Goal: Information Seeking & Learning: Learn about a topic

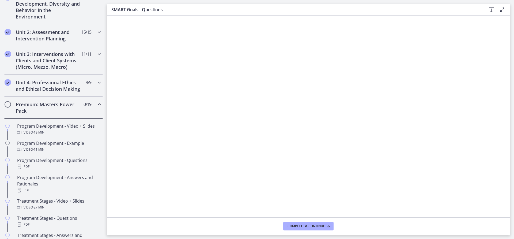
scroll to position [197, 0]
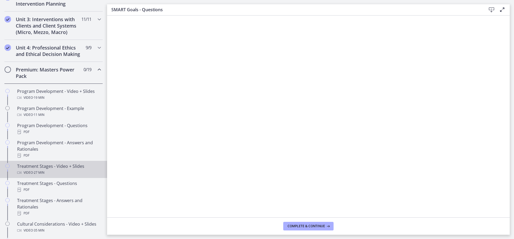
click at [9, 168] on icon "Chapters" at bounding box center [7, 166] width 4 height 4
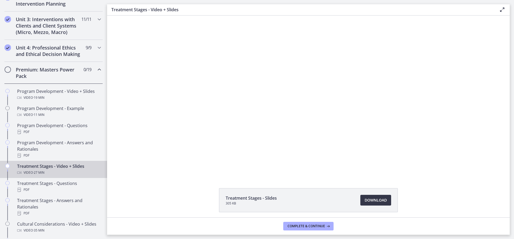
click at [369, 203] on link "Download Opens in a new window" at bounding box center [375, 200] width 31 height 11
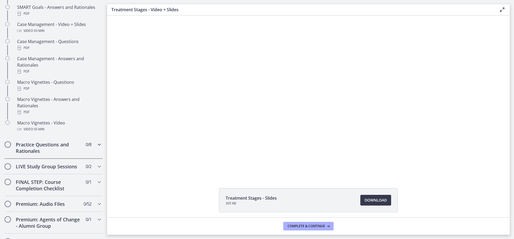
scroll to position [518, 0]
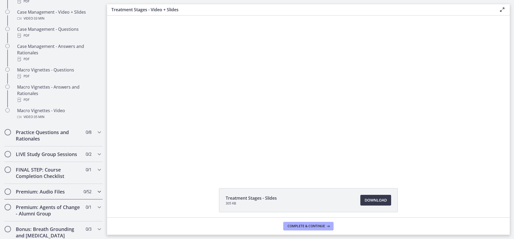
click at [96, 195] on icon "Chapters" at bounding box center [99, 191] width 6 height 6
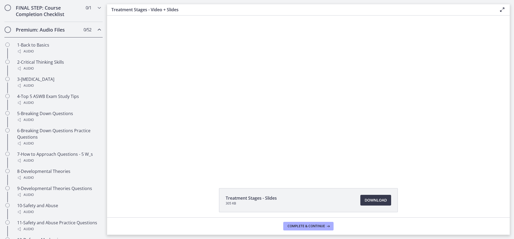
scroll to position [278, 0]
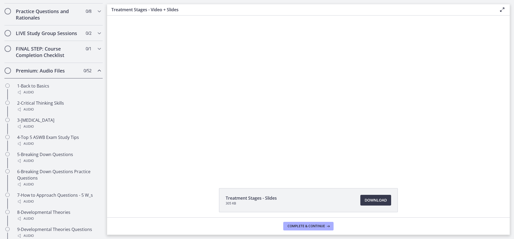
click at [96, 74] on icon "Chapters" at bounding box center [99, 70] width 6 height 6
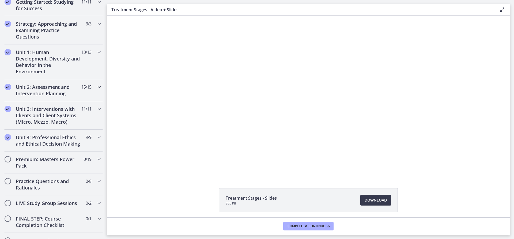
scroll to position [197, 0]
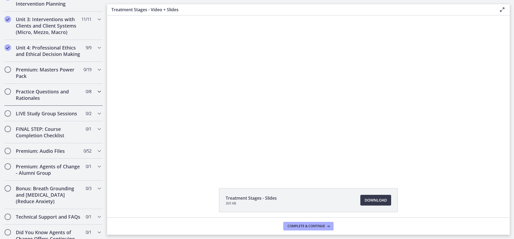
click at [92, 103] on div "Practice Questions and Rationales 0 / 8 Completed" at bounding box center [53, 95] width 98 height 22
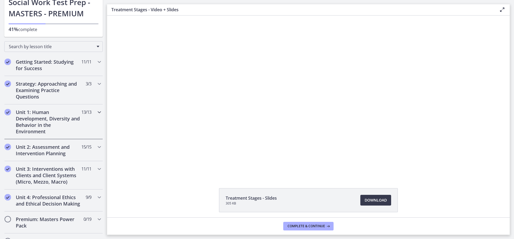
scroll to position [80, 0]
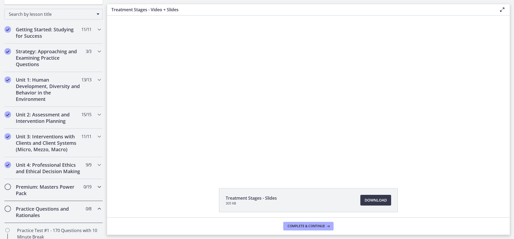
click at [96, 190] on icon "Chapters" at bounding box center [99, 187] width 6 height 6
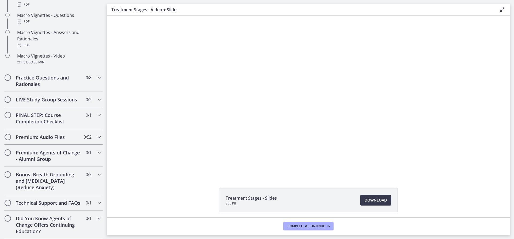
scroll to position [586, 0]
click at [96, 149] on icon "Chapters" at bounding box center [99, 152] width 6 height 6
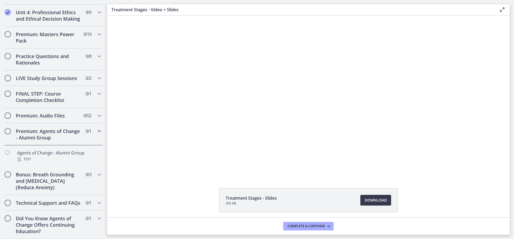
scroll to position [246, 0]
click at [93, 113] on div "Premium: Audio Files 0 / 52 Completed" at bounding box center [53, 116] width 98 height 16
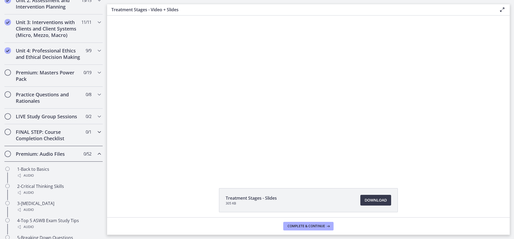
scroll to position [192, 0]
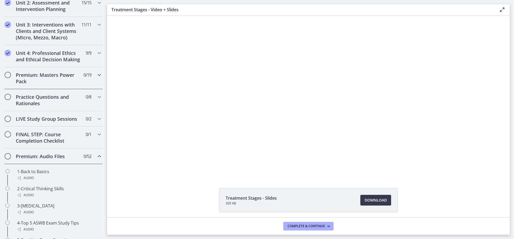
click at [91, 85] on div "Premium: Masters Power Pack 0 / 19 Completed" at bounding box center [53, 78] width 98 height 22
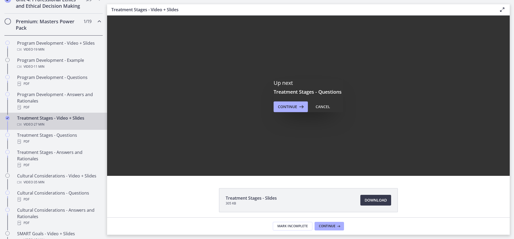
scroll to position [0, 0]
click at [299, 107] on icon at bounding box center [300, 107] width 7 height 6
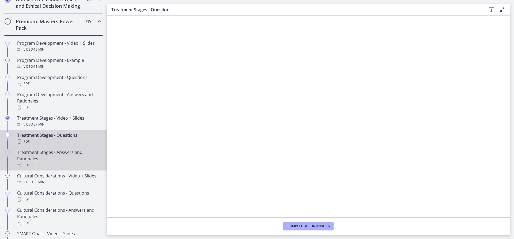
click at [59, 165] on div "Treatment Stages - Answers and Rationales PDF" at bounding box center [58, 158] width 83 height 19
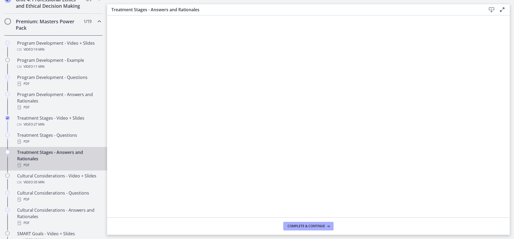
click at [322, 230] on footer "Complete & continue" at bounding box center [308, 225] width 402 height 17
click at [318, 227] on span "Complete & continue" at bounding box center [305, 226] width 37 height 4
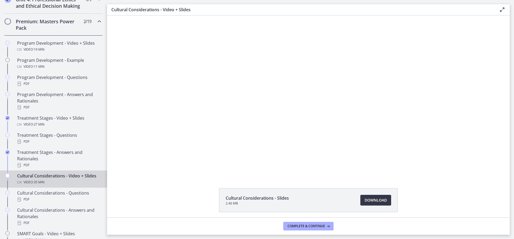
click at [375, 199] on span "Download Opens in a new window" at bounding box center [375, 200] width 22 height 6
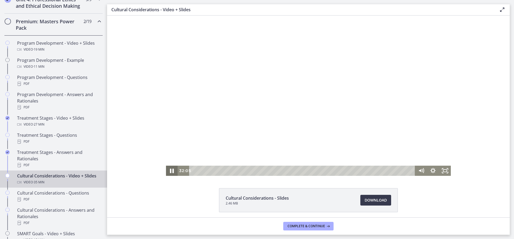
click at [170, 167] on icon "Pause" at bounding box center [172, 171] width 14 height 12
click at [317, 85] on div at bounding box center [308, 96] width 285 height 160
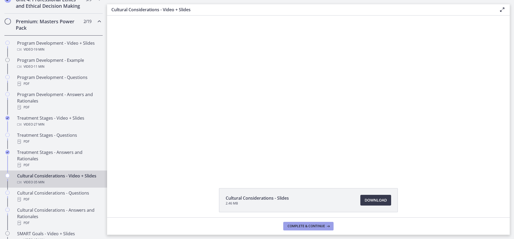
click at [317, 229] on button "Complete & continue" at bounding box center [308, 226] width 50 height 9
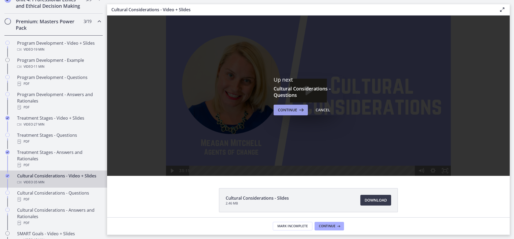
click at [285, 112] on span "Continue" at bounding box center [287, 110] width 19 height 6
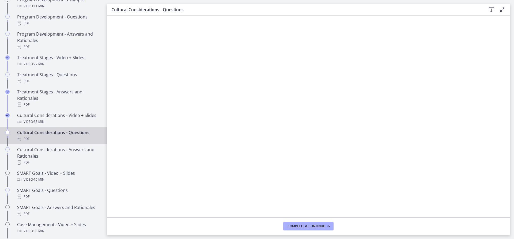
scroll to position [379, 0]
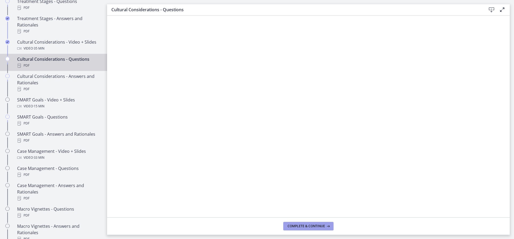
click at [291, 226] on span "Complete & continue" at bounding box center [305, 226] width 37 height 4
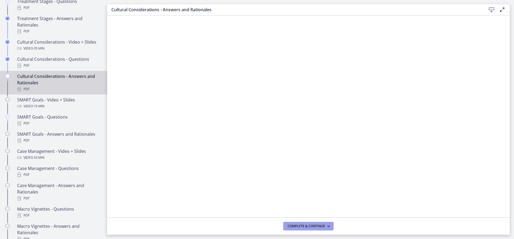
click at [297, 230] on button "Complete & continue" at bounding box center [308, 226] width 50 height 9
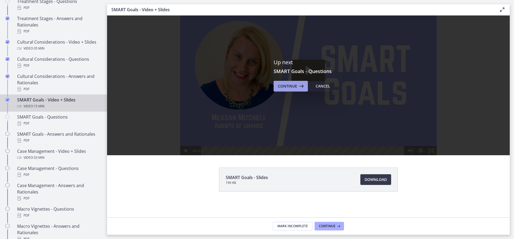
click at [290, 86] on span "Continue" at bounding box center [287, 86] width 19 height 6
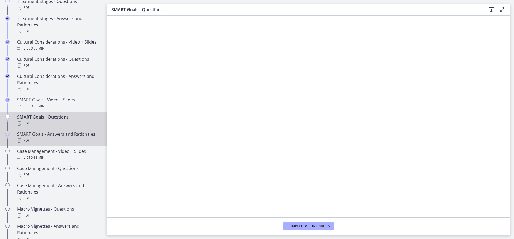
click at [43, 139] on div "SMART Goals - Answers and Rationales PDF" at bounding box center [58, 137] width 83 height 13
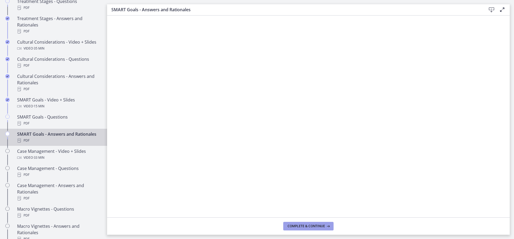
click at [302, 229] on button "Complete & continue" at bounding box center [308, 226] width 50 height 9
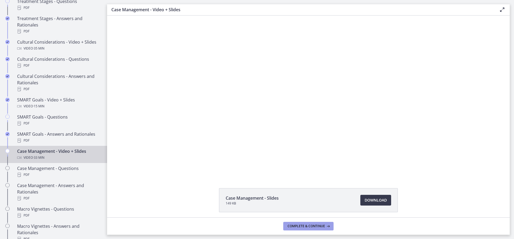
click at [318, 225] on span "Complete & continue" at bounding box center [305, 226] width 37 height 4
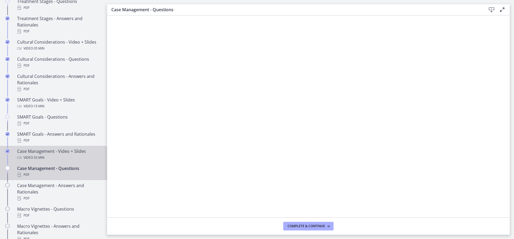
click at [47, 161] on div "Video · 33 min" at bounding box center [58, 157] width 83 height 6
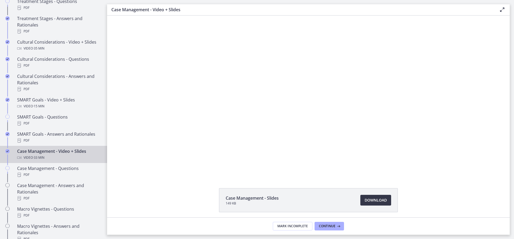
click at [373, 199] on span "Download Opens in a new window" at bounding box center [375, 200] width 22 height 6
click at [298, 225] on span "Mark Incomplete" at bounding box center [292, 226] width 30 height 4
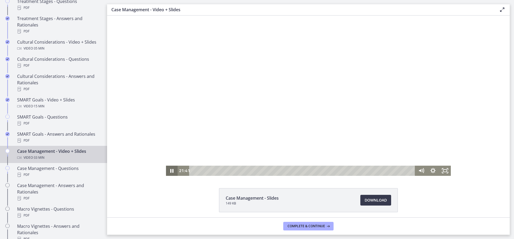
click at [170, 170] on icon "Pause" at bounding box center [171, 171] width 3 height 4
